Goal: Information Seeking & Learning: Learn about a topic

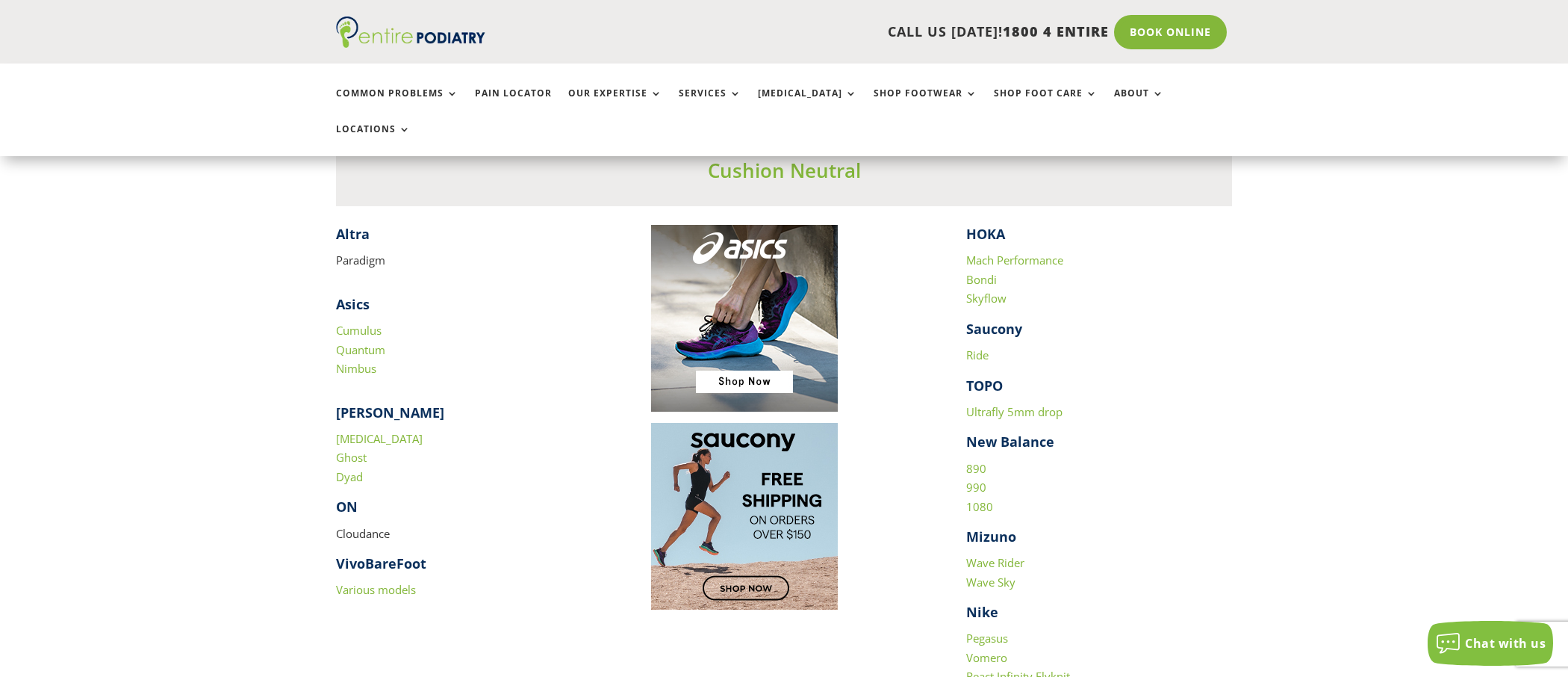
scroll to position [1445, 0]
click at [492, 446] on p "[MEDICAL_DATA] Ghost Dyad" at bounding box center [469, 465] width 266 height 68
click at [980, 462] on link "890" at bounding box center [976, 470] width 20 height 15
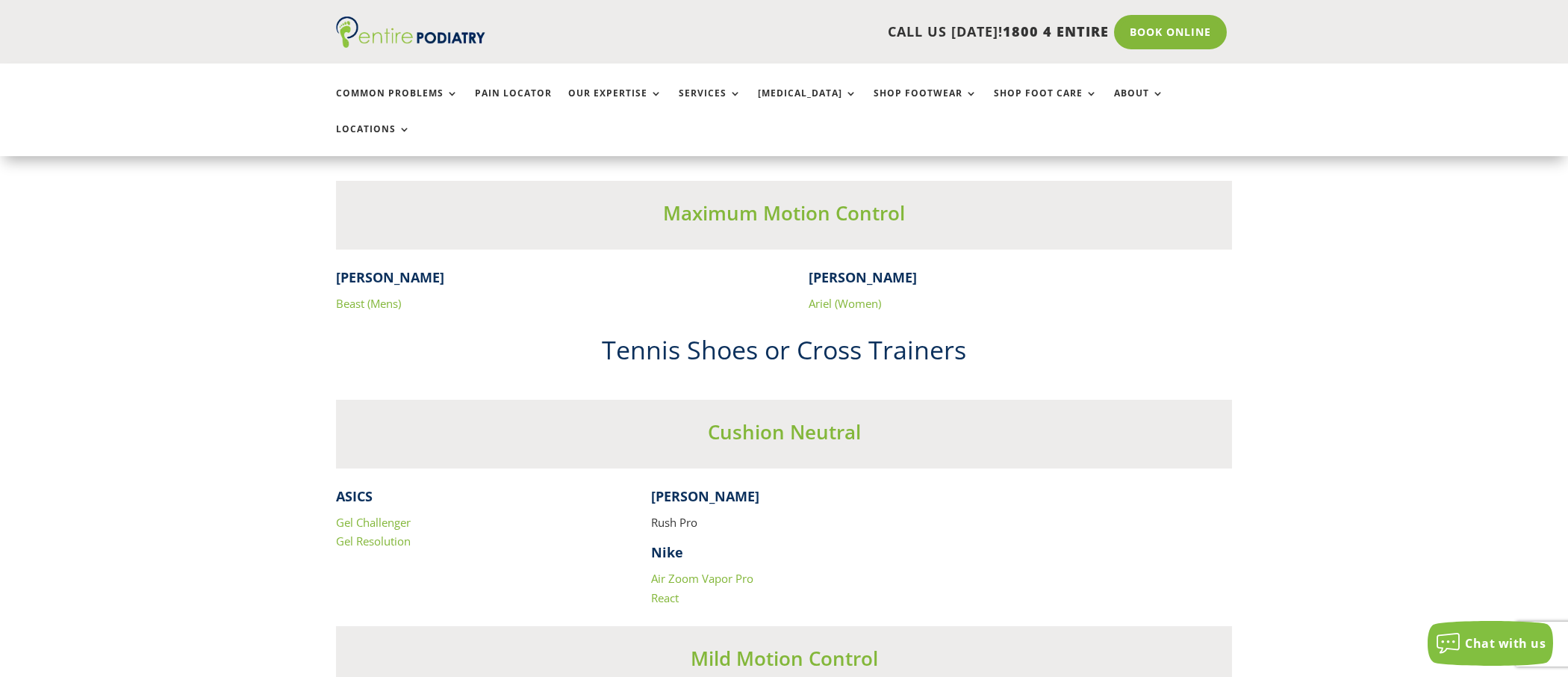
scroll to position [2806, 0]
click at [379, 294] on link "Beast (Mens)" at bounding box center [368, 301] width 64 height 15
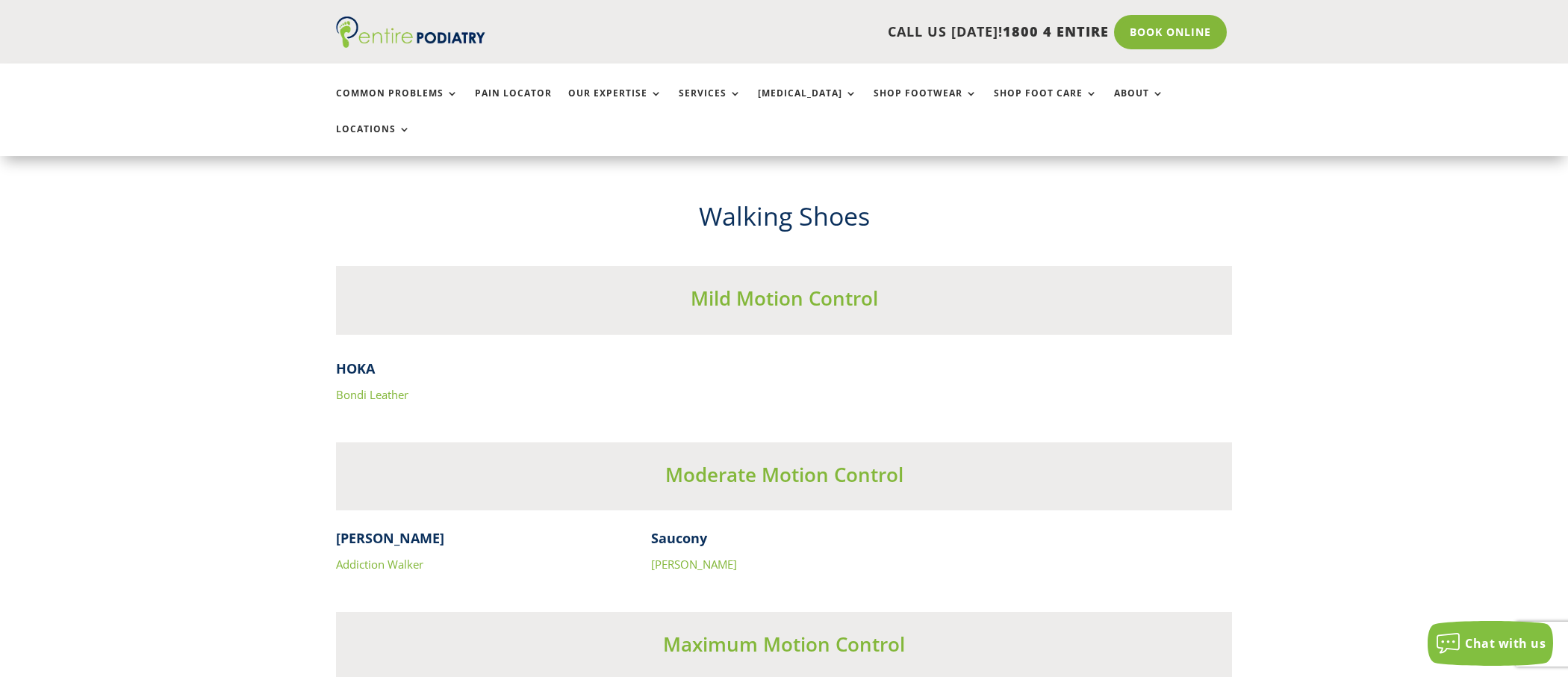
scroll to position [4519, 0]
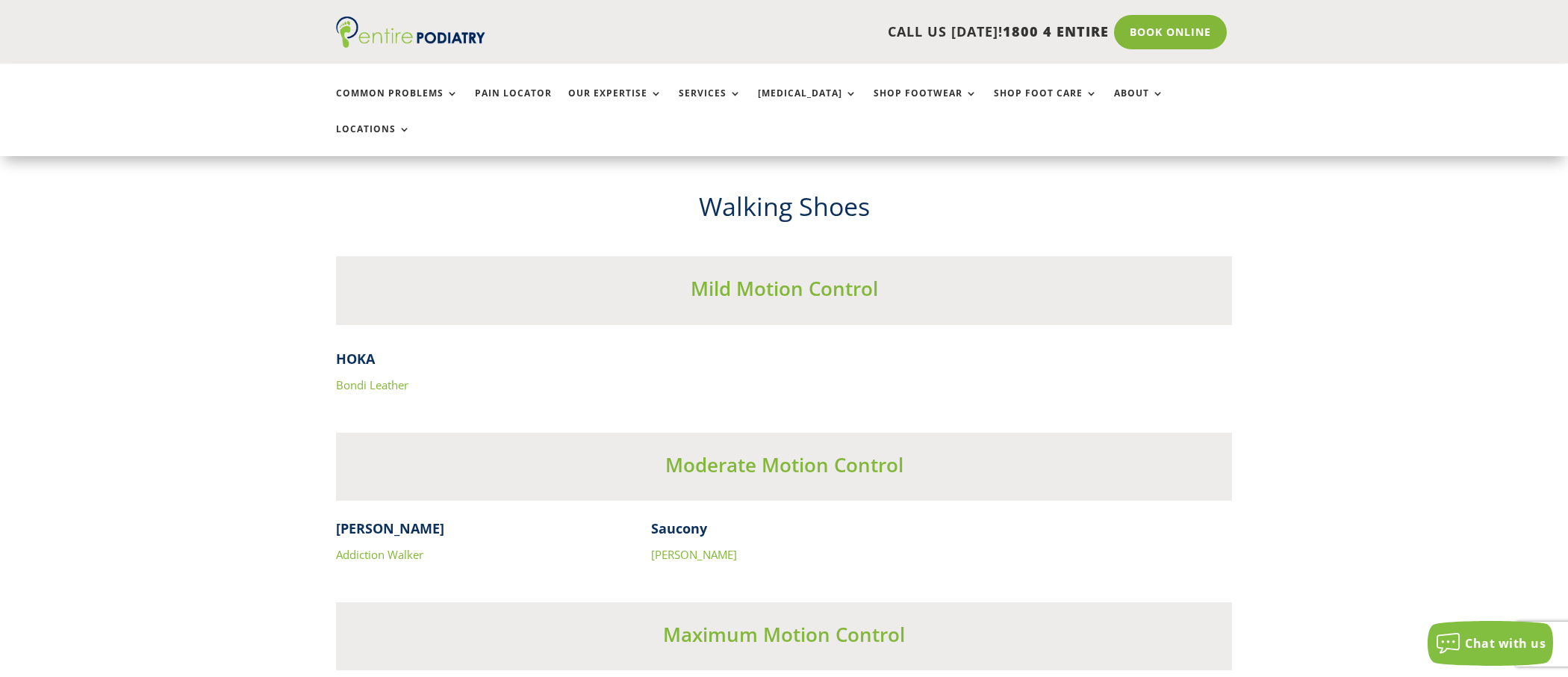
click at [378, 378] on link "Bondi Leather" at bounding box center [372, 385] width 72 height 15
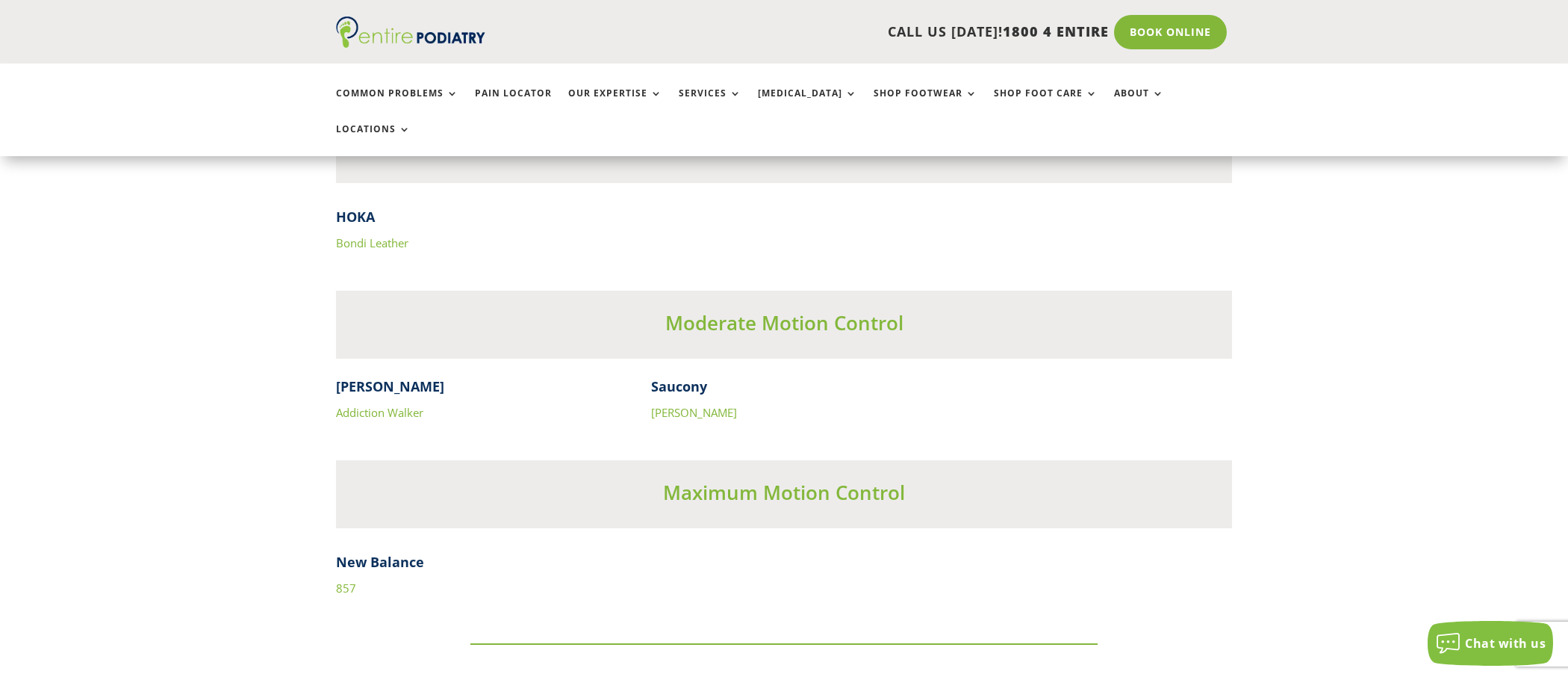
scroll to position [4664, 0]
click at [398, 402] on link "Addiction Walker" at bounding box center [379, 409] width 88 height 15
click at [695, 402] on link "[PERSON_NAME]" at bounding box center [693, 409] width 86 height 15
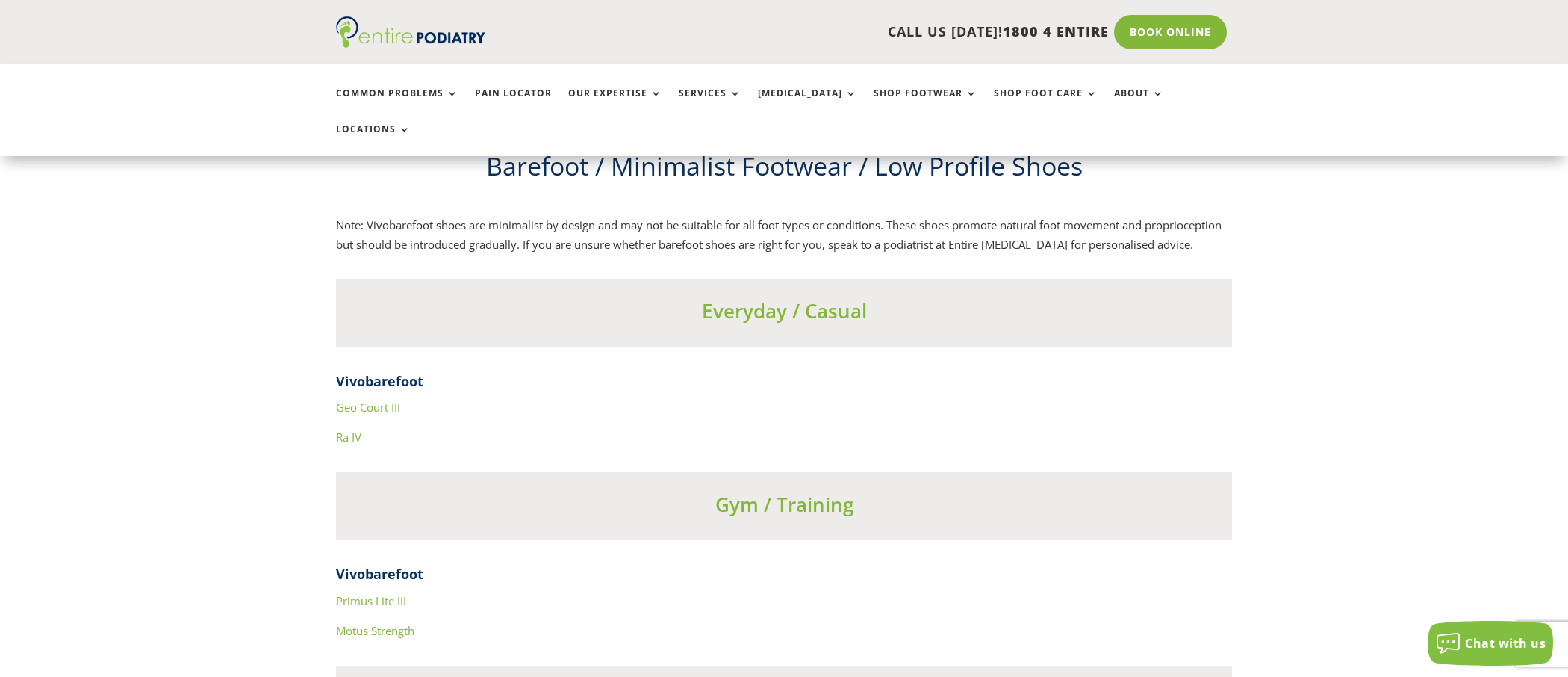
scroll to position [5209, 0]
click at [378, 398] on link "Geo Court III" at bounding box center [368, 405] width 64 height 15
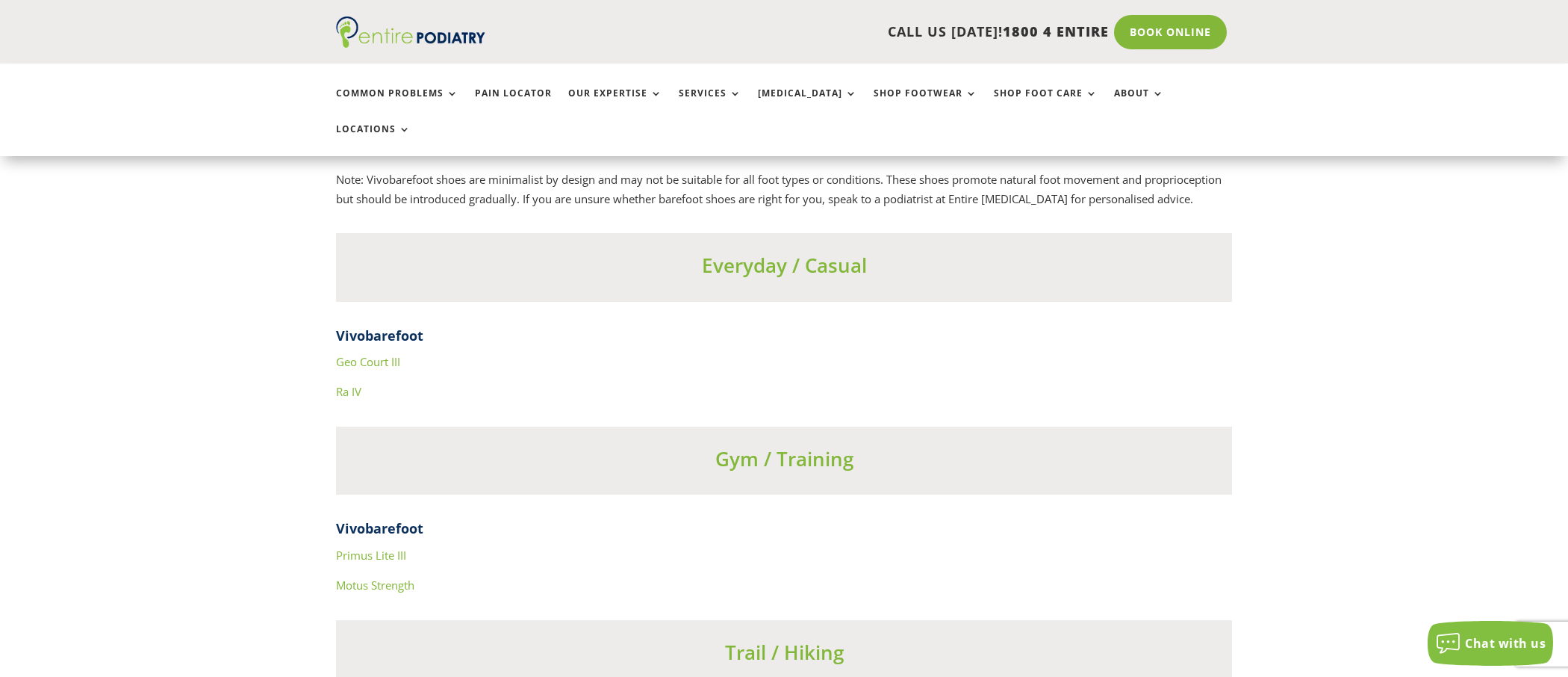
scroll to position [5264, 0]
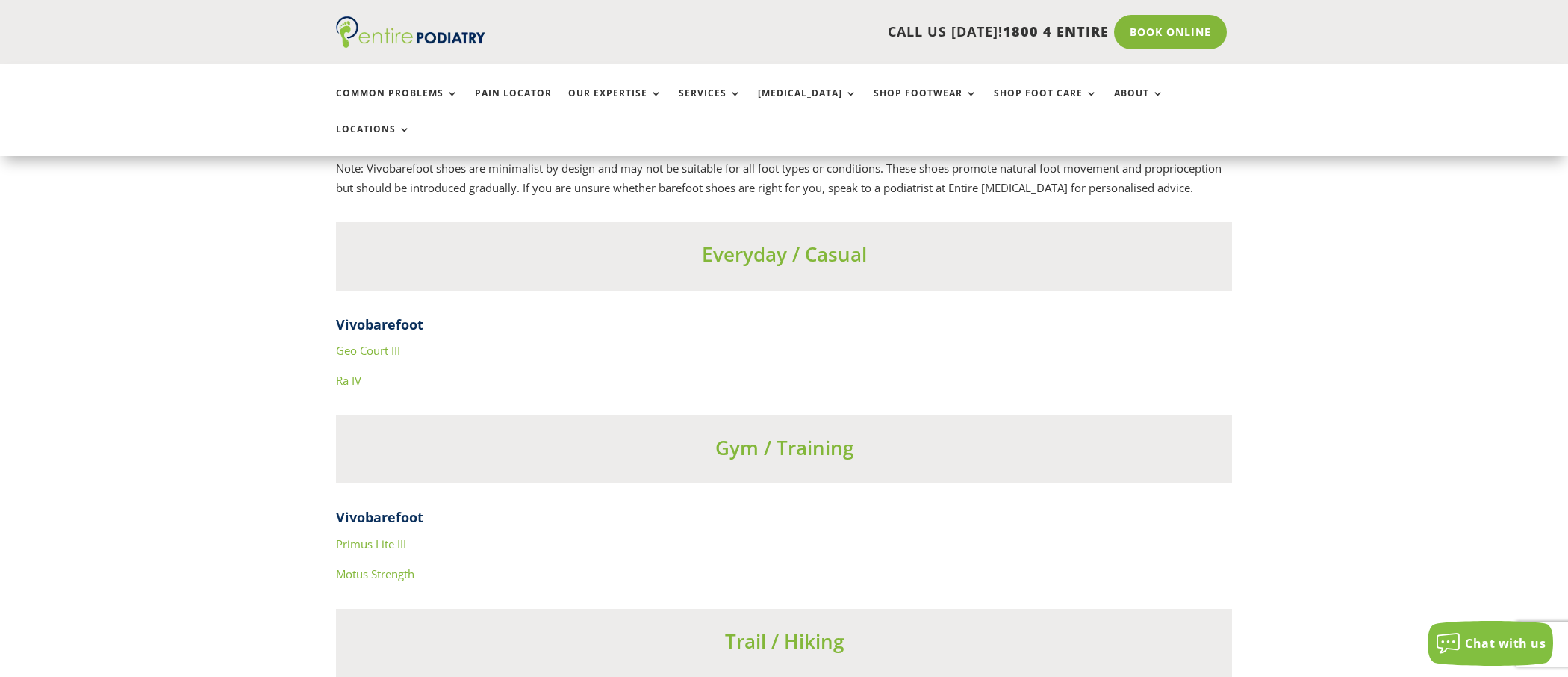
click at [350, 373] on link "Ra IV" at bounding box center [348, 380] width 25 height 15
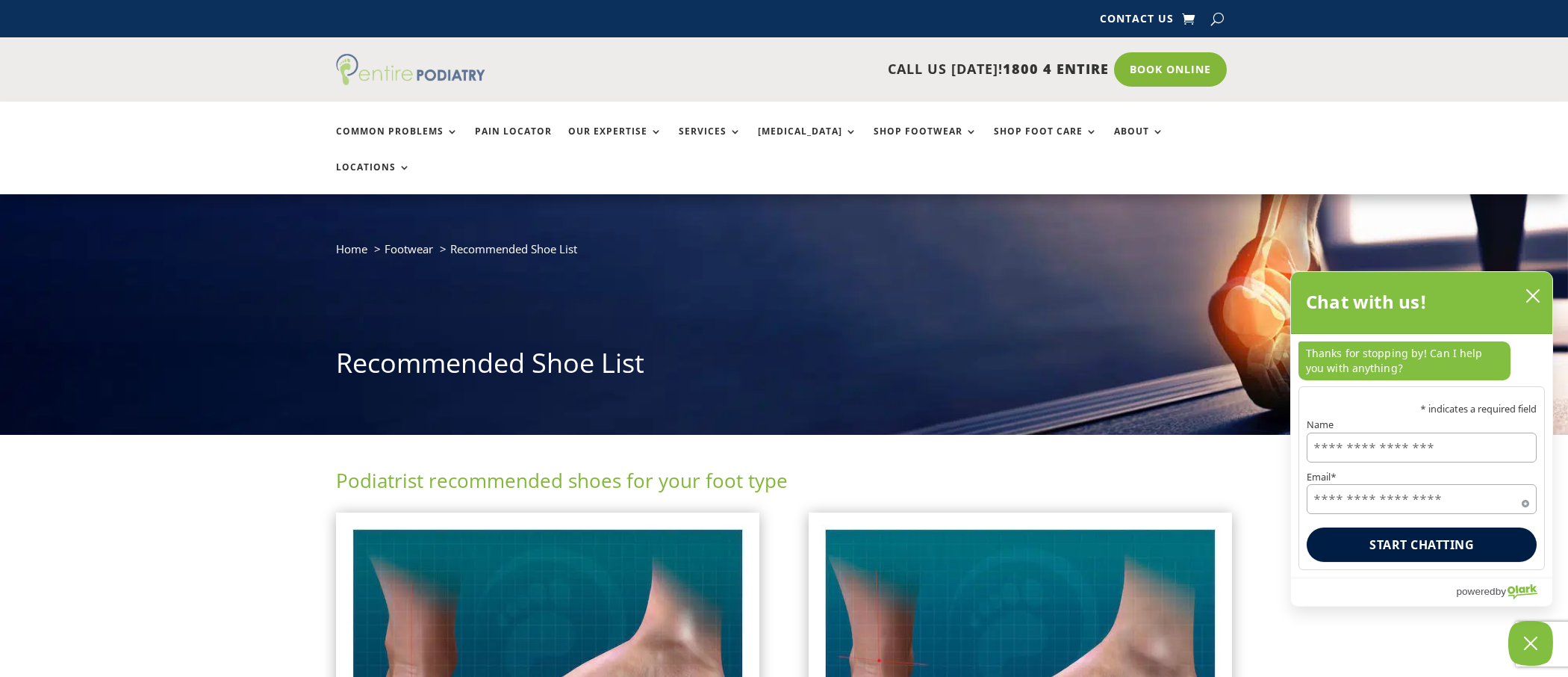
scroll to position [0, 0]
